Goal: Information Seeking & Learning: Learn about a topic

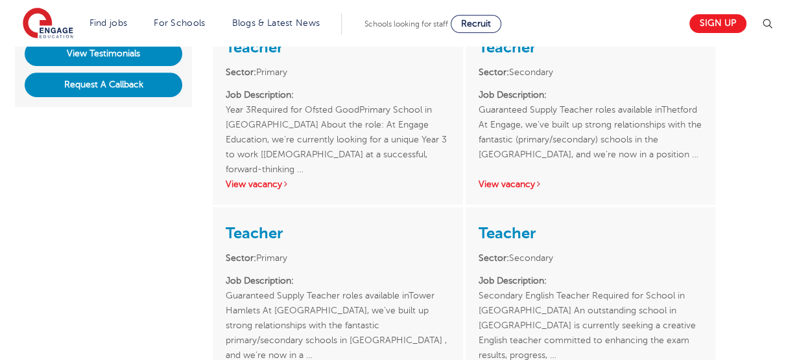
scroll to position [430, 0]
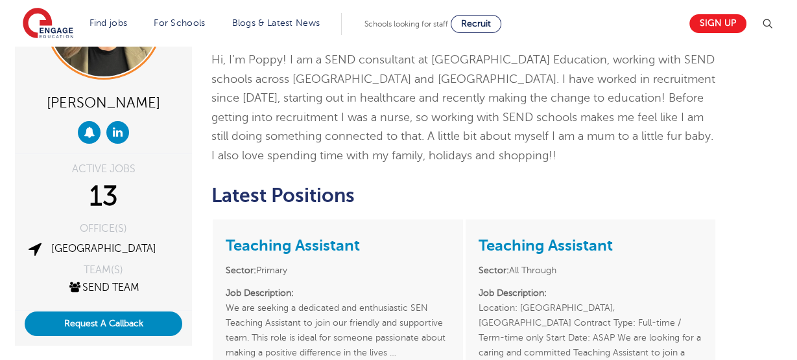
scroll to position [147, 0]
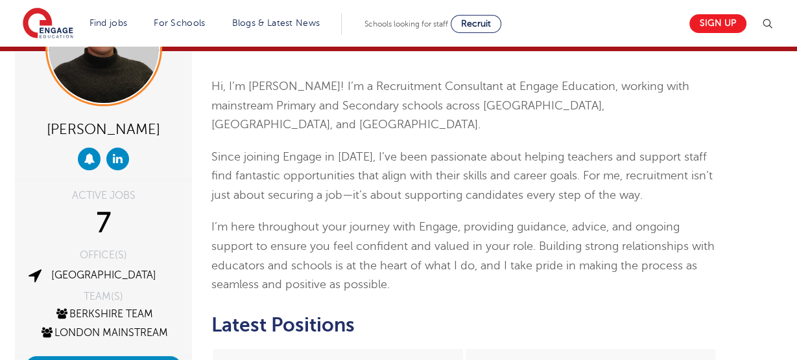
scroll to position [95, 0]
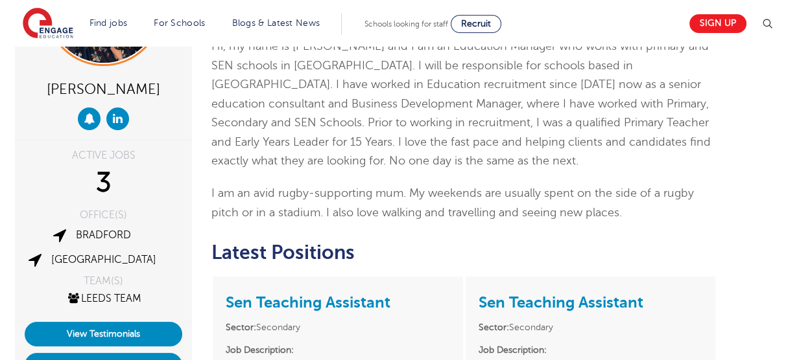
scroll to position [140, 0]
